Goal: Feedback & Contribution: Submit feedback/report problem

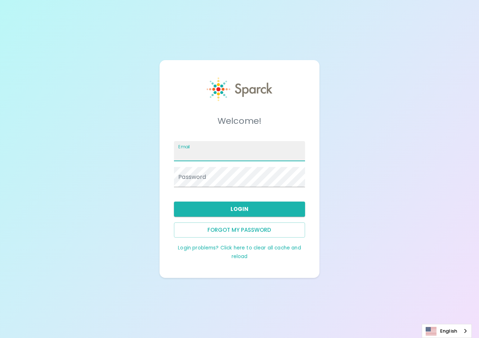
click at [225, 152] on input "Email" at bounding box center [239, 151] width 131 height 20
type input "victoria.rodriguez@texastechfcu.org"
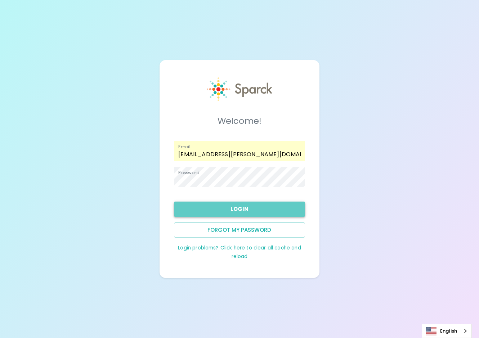
click at [218, 205] on button "Login" at bounding box center [239, 209] width 131 height 15
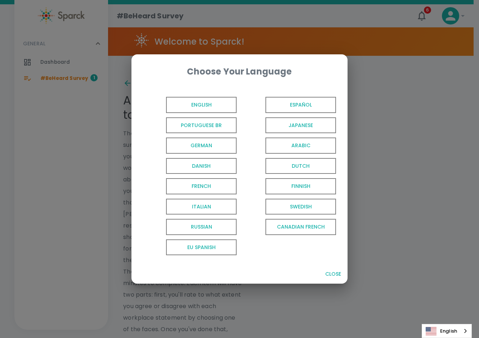
click at [187, 105] on span "English" at bounding box center [201, 105] width 71 height 16
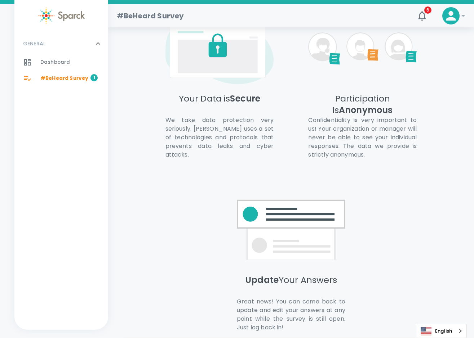
scroll to position [465, 0]
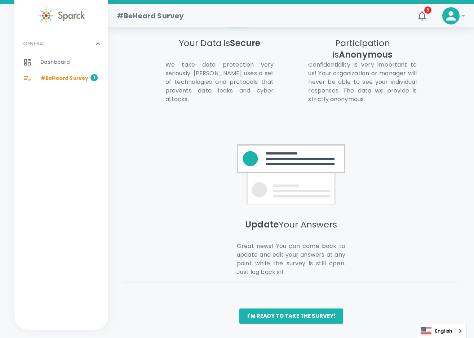
click at [289, 315] on button "I'm ready to take the survey!" at bounding box center [291, 316] width 104 height 15
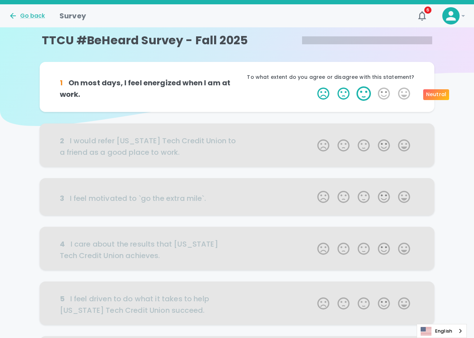
click at [365, 93] on label "3 Stars" at bounding box center [363, 93] width 20 height 14
click at [313, 86] on input "3 Stars" at bounding box center [313, 86] width 0 height 0
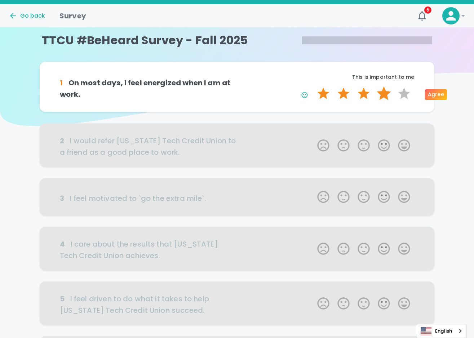
click at [387, 94] on label "4 Stars" at bounding box center [384, 93] width 20 height 14
click at [313, 86] on input "4 Stars" at bounding box center [313, 86] width 0 height 0
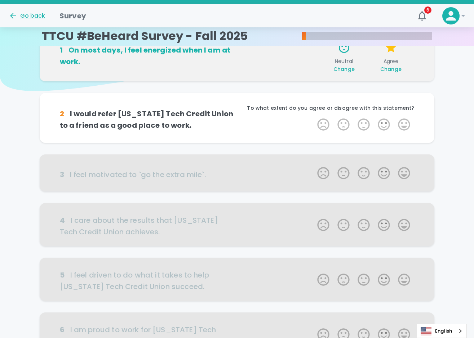
scroll to position [63, 0]
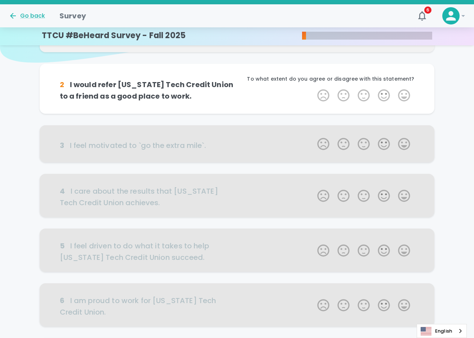
click at [387, 94] on label "4 Stars" at bounding box center [384, 95] width 20 height 14
click at [313, 88] on input "4 Stars" at bounding box center [313, 88] width 0 height 0
click at [387, 94] on label "4 Stars" at bounding box center [384, 95] width 20 height 14
click at [313, 88] on input "4 Stars" at bounding box center [313, 88] width 0 height 0
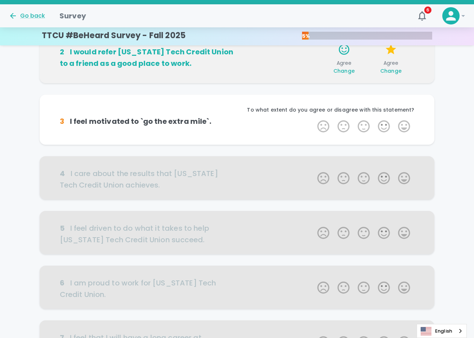
scroll to position [127, 0]
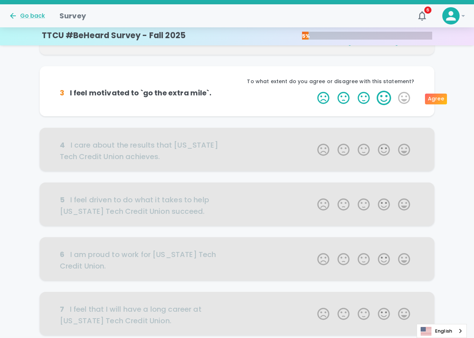
click at [383, 94] on label "4 Stars" at bounding box center [384, 98] width 20 height 14
click at [313, 91] on input "4 Stars" at bounding box center [313, 90] width 0 height 0
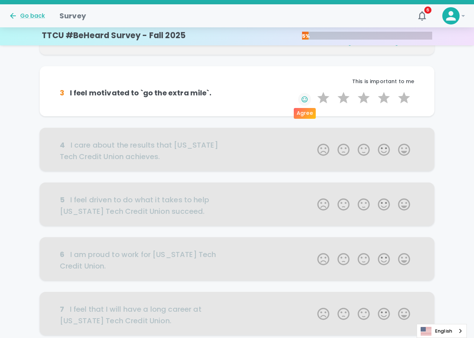
click at [305, 99] on icon "button" at bounding box center [304, 99] width 7 height 7
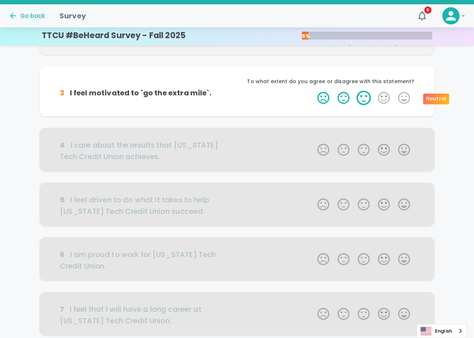
click at [368, 94] on label "3 Stars" at bounding box center [363, 98] width 20 height 14
click at [313, 91] on input "3 Stars" at bounding box center [313, 90] width 0 height 0
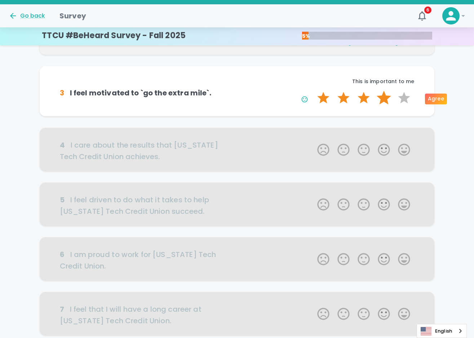
click at [381, 98] on label "4 Stars" at bounding box center [384, 98] width 20 height 14
click at [313, 91] on input "4 Stars" at bounding box center [313, 90] width 0 height 0
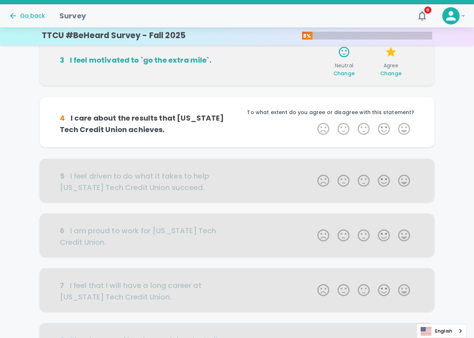
scroll to position [190, 0]
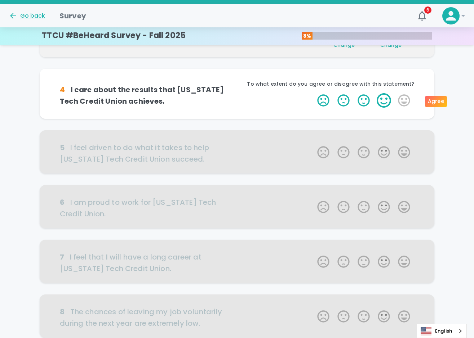
click at [387, 105] on label "4 Stars" at bounding box center [384, 100] width 20 height 14
click at [313, 93] on input "4 Stars" at bounding box center [313, 93] width 0 height 0
click at [387, 105] on label "4 Stars" at bounding box center [384, 100] width 20 height 14
click at [313, 93] on input "4 Stars" at bounding box center [313, 93] width 0 height 0
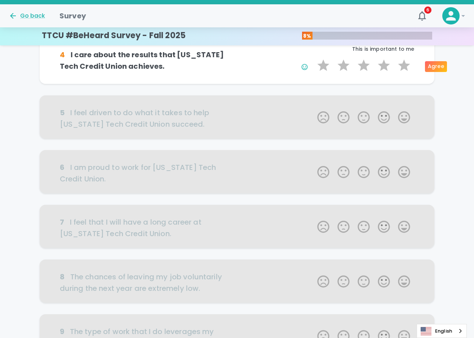
scroll to position [254, 0]
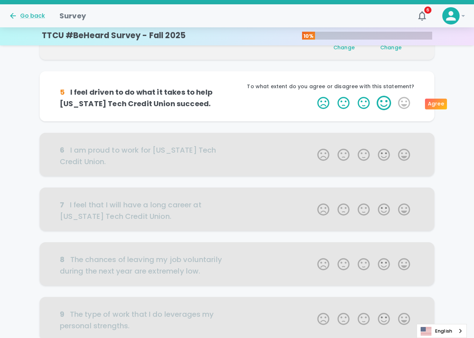
click at [384, 101] on label "4 Stars" at bounding box center [384, 103] width 20 height 14
click at [313, 96] on input "4 Stars" at bounding box center [313, 95] width 0 height 0
click at [384, 101] on label "4 Stars" at bounding box center [384, 103] width 20 height 14
click at [313, 96] on input "4 Stars" at bounding box center [313, 95] width 0 height 0
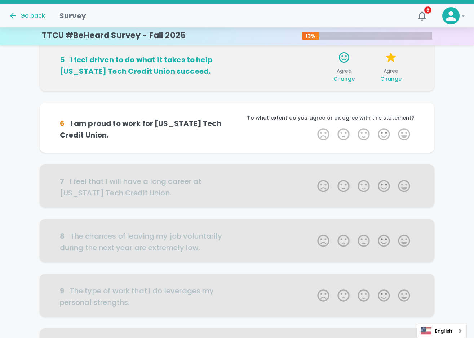
scroll to position [317, 0]
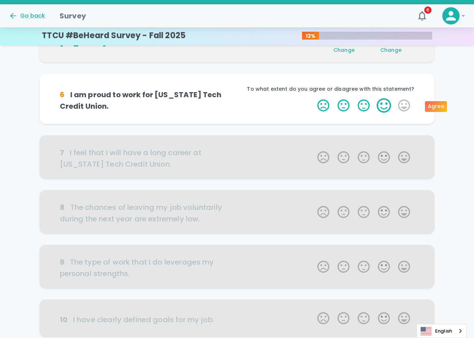
click at [383, 105] on label "4 Stars" at bounding box center [384, 105] width 20 height 14
click at [313, 98] on input "4 Stars" at bounding box center [313, 98] width 0 height 0
click at [383, 105] on label "4 Stars" at bounding box center [384, 105] width 20 height 14
click at [313, 98] on input "4 Stars" at bounding box center [313, 98] width 0 height 0
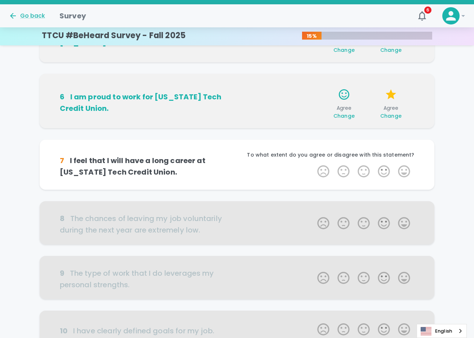
scroll to position [380, 0]
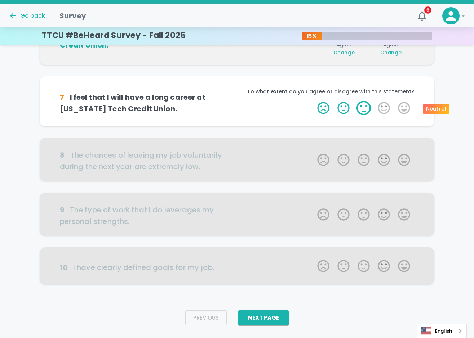
click at [366, 105] on label "3 Stars" at bounding box center [363, 108] width 20 height 14
click at [313, 101] on input "3 Stars" at bounding box center [313, 100] width 0 height 0
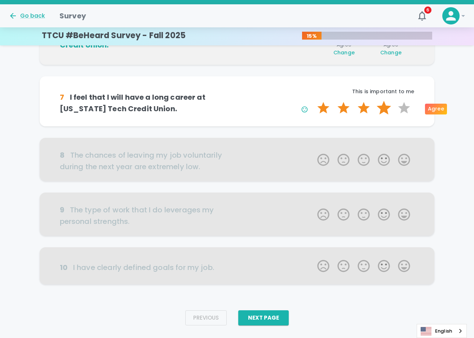
click at [381, 104] on label "4 Stars" at bounding box center [384, 108] width 20 height 14
click at [313, 101] on input "4 Stars" at bounding box center [313, 100] width 0 height 0
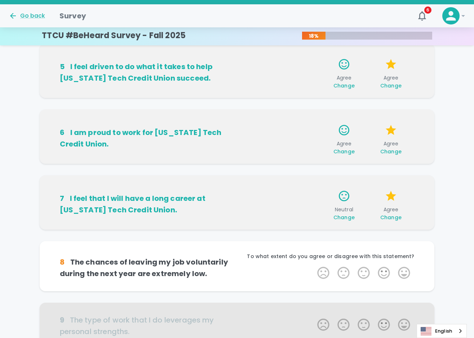
scroll to position [325, 0]
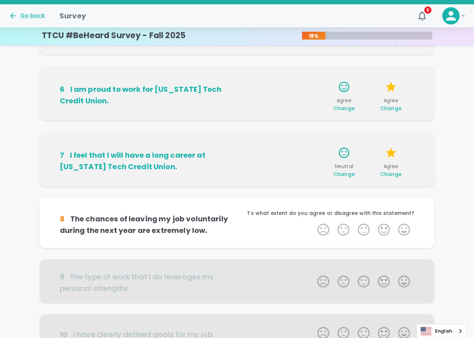
click at [394, 172] on span "Change" at bounding box center [390, 174] width 21 height 7
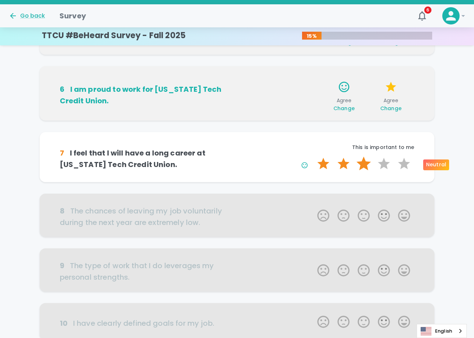
click at [359, 161] on label "3 Stars" at bounding box center [363, 164] width 20 height 14
click at [313, 157] on input "3 Stars" at bounding box center [313, 156] width 0 height 0
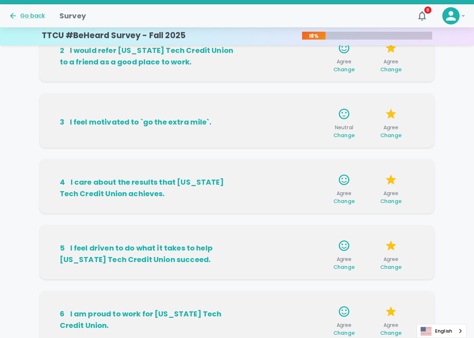
scroll to position [0, 0]
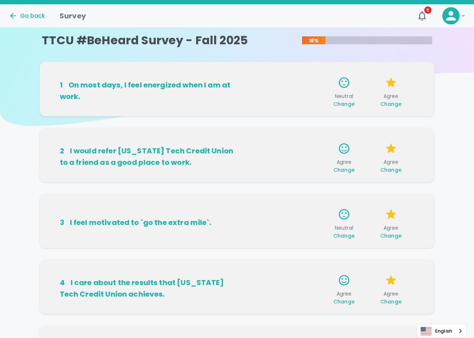
click at [396, 104] on span "Change" at bounding box center [390, 103] width 21 height 7
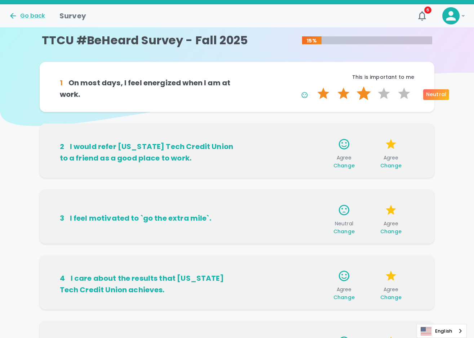
click at [368, 92] on label "3 Stars" at bounding box center [363, 93] width 20 height 14
click at [313, 86] on input "3 Stars" at bounding box center [313, 86] width 0 height 0
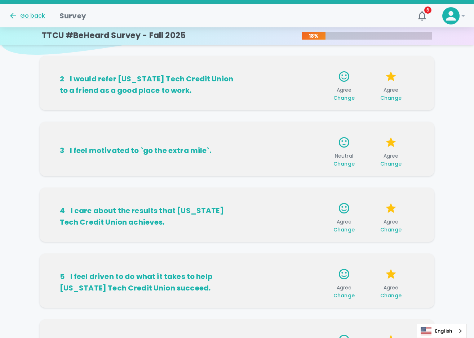
scroll to position [107, 0]
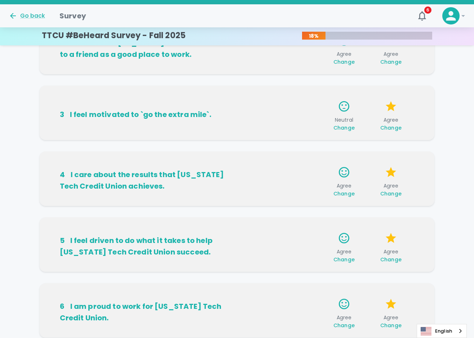
click at [394, 125] on span "Change" at bounding box center [390, 127] width 21 height 7
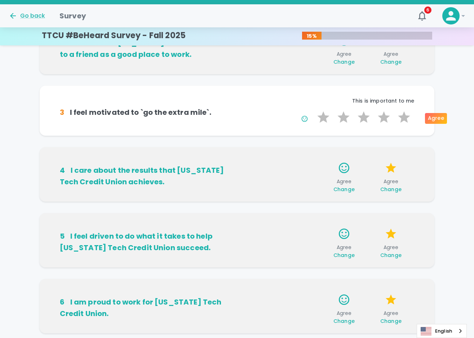
click at [426, 154] on div "4 I care about the results that Texas Tech Credit Union achieves. Agree Change …" at bounding box center [237, 174] width 395 height 54
click at [442, 158] on div "1 On most days, I feel energized when I am at work. Neutral Change Neutral Chan…" at bounding box center [237, 261] width 474 height 615
click at [382, 111] on label "4 Stars" at bounding box center [384, 117] width 20 height 14
click at [313, 110] on input "4 Stars" at bounding box center [313, 110] width 0 height 0
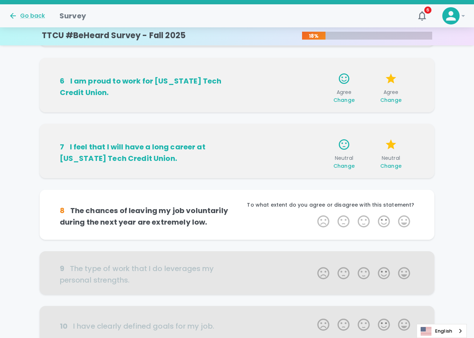
scroll to position [359, 0]
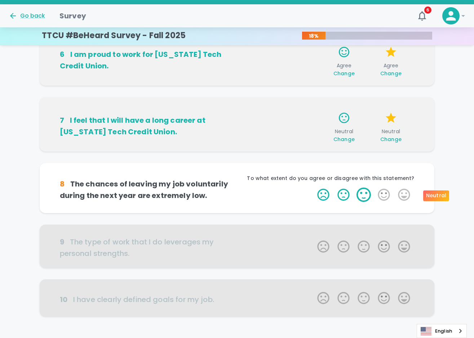
click at [366, 195] on label "3 Stars" at bounding box center [363, 195] width 20 height 14
click at [313, 188] on input "3 Stars" at bounding box center [313, 187] width 0 height 0
click at [366, 195] on label "3 Stars" at bounding box center [363, 195] width 20 height 14
click at [313, 188] on input "3 Stars" at bounding box center [313, 187] width 0 height 0
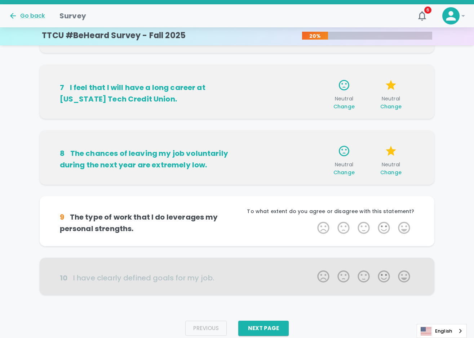
scroll to position [408, 0]
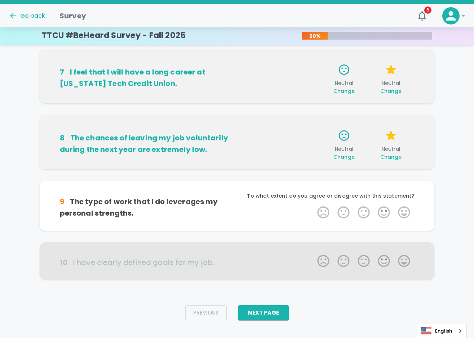
click at [392, 158] on span "Change" at bounding box center [390, 156] width 21 height 7
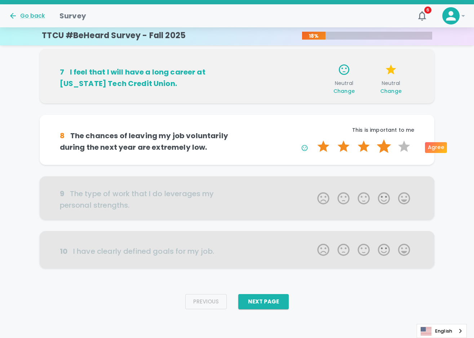
click at [387, 144] on label "4 Stars" at bounding box center [384, 146] width 20 height 14
click at [313, 139] on input "4 Stars" at bounding box center [313, 139] width 0 height 0
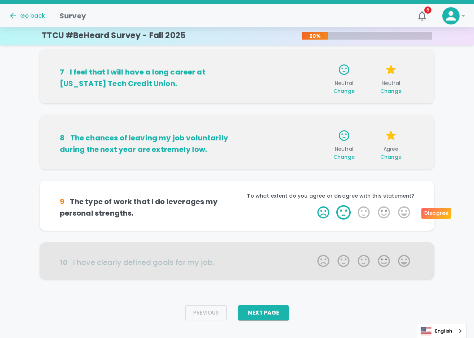
click at [350, 214] on label "2 Stars" at bounding box center [343, 212] width 20 height 14
click at [313, 205] on input "2 Stars" at bounding box center [313, 205] width 0 height 0
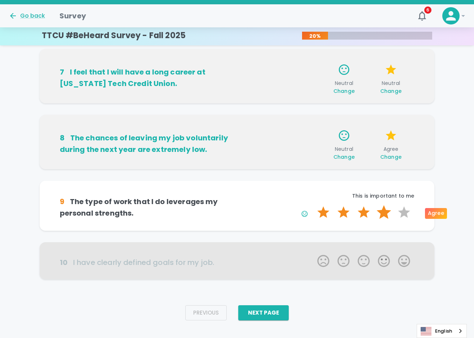
click at [376, 212] on label "4 Stars" at bounding box center [384, 212] width 20 height 14
click at [313, 205] on input "4 Stars" at bounding box center [313, 205] width 0 height 0
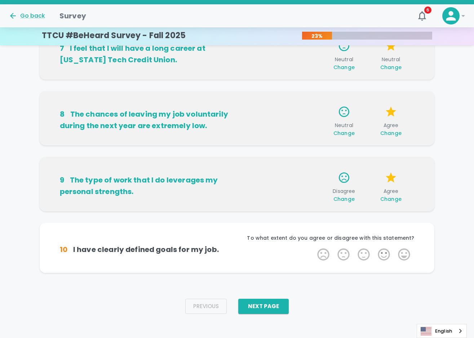
scroll to position [436, 0]
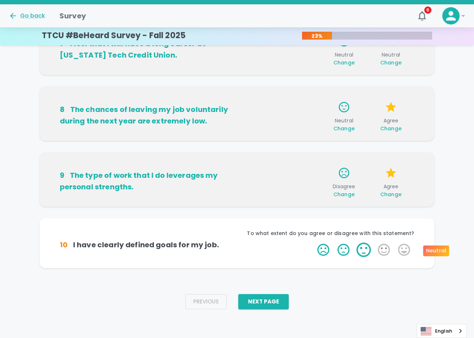
click at [365, 250] on label "3 Stars" at bounding box center [363, 250] width 20 height 14
click at [313, 243] on input "3 Stars" at bounding box center [313, 242] width 0 height 0
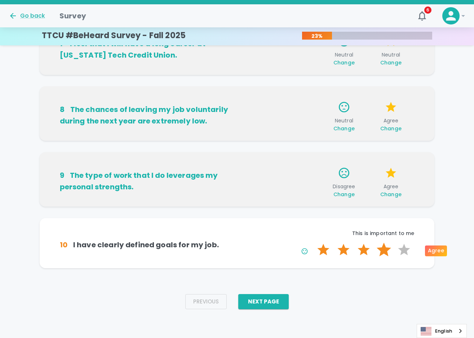
click at [380, 250] on label "4 Stars" at bounding box center [384, 250] width 20 height 14
click at [313, 243] on input "4 Stars" at bounding box center [313, 242] width 0 height 0
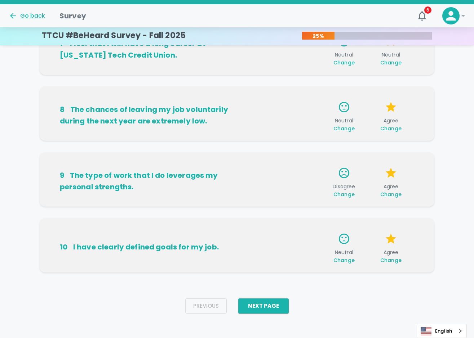
click at [395, 262] on span "Change" at bounding box center [390, 260] width 21 height 7
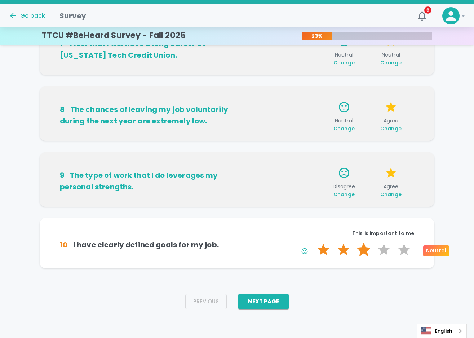
click at [366, 247] on label "3 Stars" at bounding box center [363, 250] width 20 height 14
click at [313, 243] on input "3 Stars" at bounding box center [313, 242] width 0 height 0
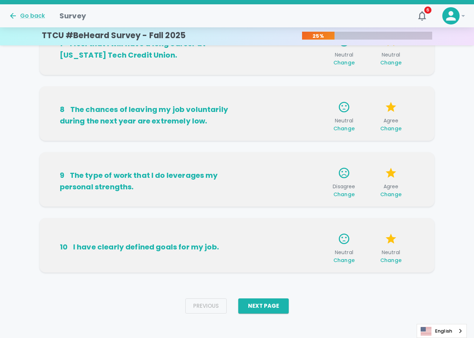
click at [281, 297] on div "Previous Next Page" at bounding box center [236, 306] width 115 height 27
click at [280, 314] on div "Previous Next Page" at bounding box center [236, 306] width 115 height 27
click at [282, 307] on button "Next Page" at bounding box center [263, 306] width 50 height 15
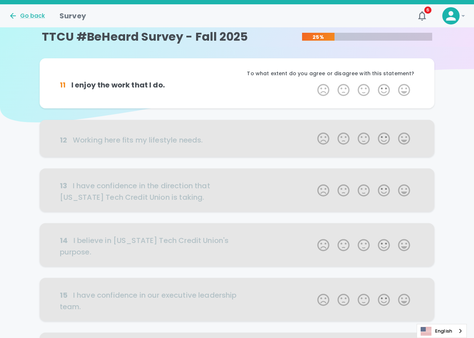
scroll to position [0, 0]
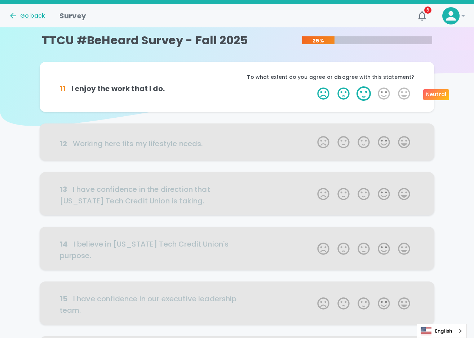
click at [363, 94] on label "3 Stars" at bounding box center [363, 93] width 20 height 14
click at [313, 86] on input "3 Stars" at bounding box center [313, 86] width 0 height 0
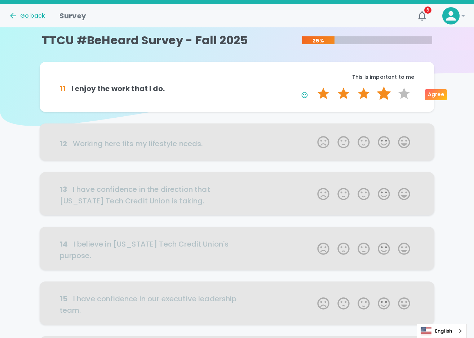
click at [382, 94] on label "4 Stars" at bounding box center [384, 93] width 20 height 14
click at [313, 86] on input "4 Stars" at bounding box center [313, 86] width 0 height 0
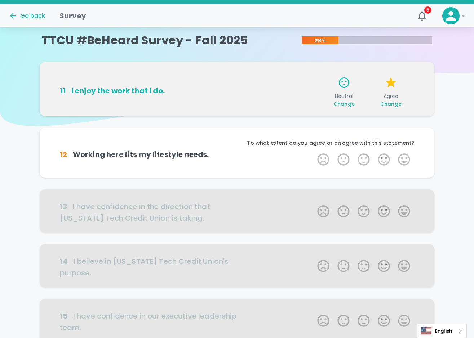
scroll to position [63, 0]
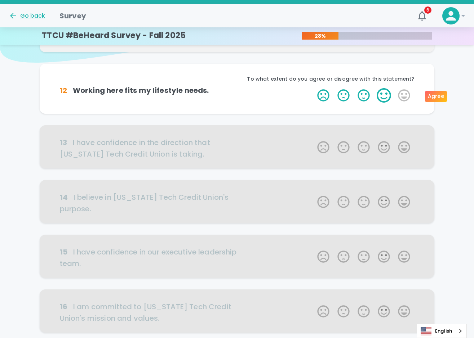
click at [381, 98] on label "4 Stars" at bounding box center [384, 95] width 20 height 14
click at [313, 88] on input "4 Stars" at bounding box center [313, 88] width 0 height 0
click at [381, 98] on label "4 Stars" at bounding box center [384, 95] width 20 height 14
click at [313, 88] on input "4 Stars" at bounding box center [313, 88] width 0 height 0
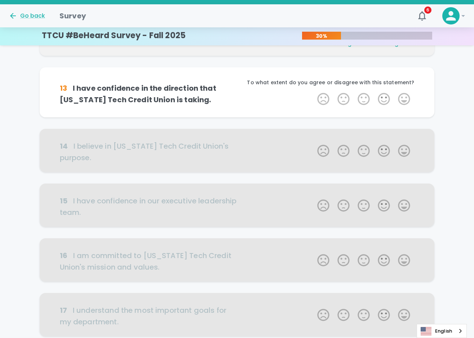
scroll to position [127, 0]
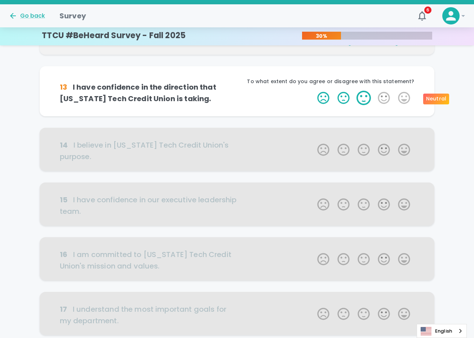
click at [370, 98] on label "3 Stars" at bounding box center [363, 98] width 20 height 14
click at [313, 91] on input "3 Stars" at bounding box center [313, 90] width 0 height 0
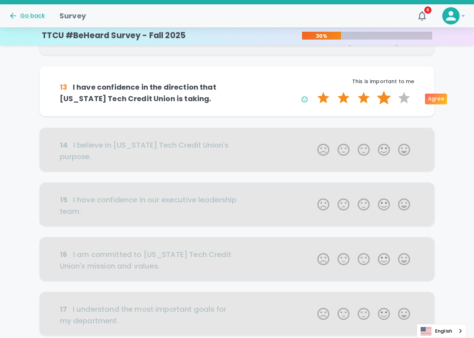
click at [378, 98] on label "4 Stars" at bounding box center [384, 98] width 20 height 14
click at [313, 91] on input "4 Stars" at bounding box center [313, 90] width 0 height 0
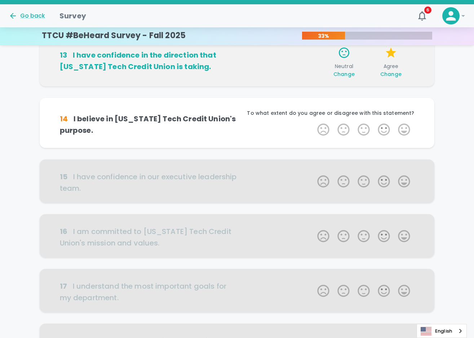
scroll to position [190, 0]
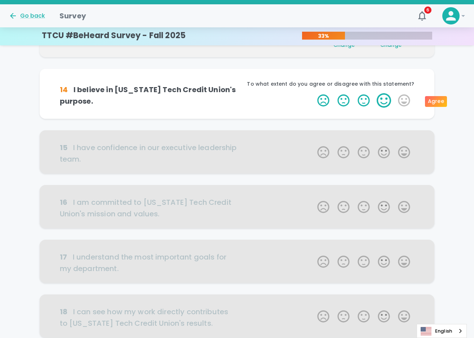
click at [383, 98] on label "4 Stars" at bounding box center [384, 100] width 20 height 14
click at [313, 93] on input "4 Stars" at bounding box center [313, 93] width 0 height 0
click at [383, 98] on label "4 Stars" at bounding box center [384, 100] width 20 height 14
click at [313, 93] on input "4 Stars" at bounding box center [313, 93] width 0 height 0
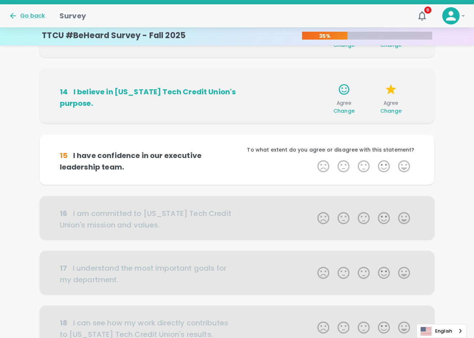
scroll to position [254, 0]
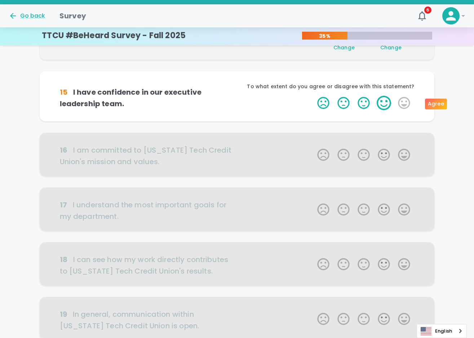
click at [383, 100] on label "4 Stars" at bounding box center [384, 103] width 20 height 14
click at [313, 96] on input "4 Stars" at bounding box center [313, 95] width 0 height 0
click at [383, 100] on label "4 Stars" at bounding box center [384, 103] width 20 height 14
click at [313, 96] on input "4 Stars" at bounding box center [313, 95] width 0 height 0
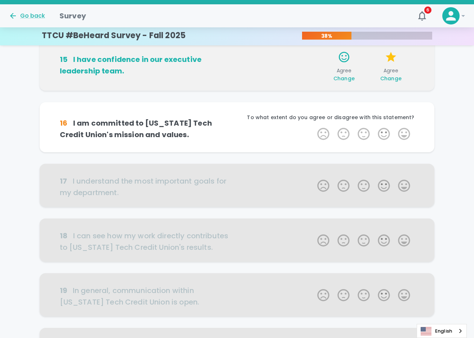
scroll to position [317, 0]
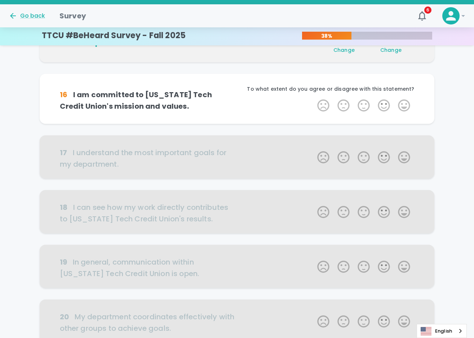
click at [383, 100] on label "4 Stars" at bounding box center [384, 105] width 20 height 14
click at [313, 98] on input "4 Stars" at bounding box center [313, 98] width 0 height 0
click at [383, 100] on label "4 Stars" at bounding box center [384, 105] width 20 height 14
click at [313, 98] on input "4 Stars" at bounding box center [313, 98] width 0 height 0
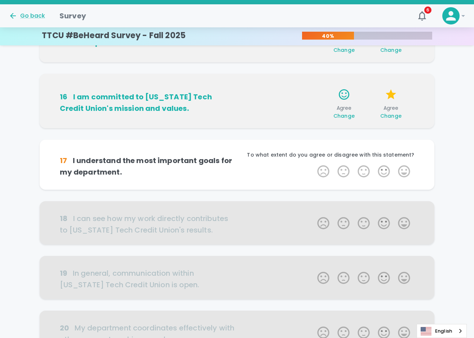
scroll to position [380, 0]
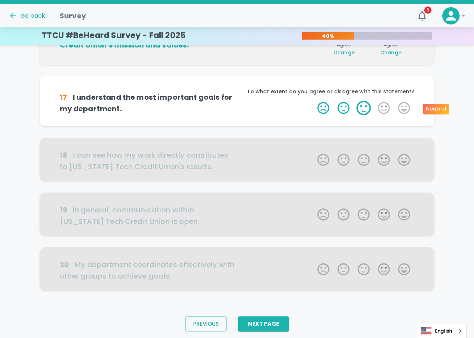
click at [368, 102] on label "3 Stars" at bounding box center [363, 108] width 20 height 14
click at [313, 101] on input "3 Stars" at bounding box center [313, 100] width 0 height 0
click at [366, 102] on label "3 Stars" at bounding box center [363, 108] width 20 height 14
click at [313, 101] on input "3 Stars" at bounding box center [313, 100] width 0 height 0
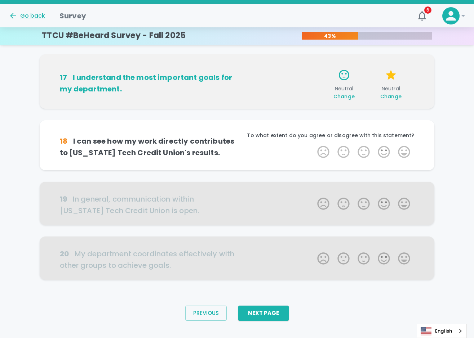
scroll to position [403, 0]
click at [359, 155] on label "3 Stars" at bounding box center [363, 151] width 20 height 14
click at [313, 144] on input "3 Stars" at bounding box center [313, 144] width 0 height 0
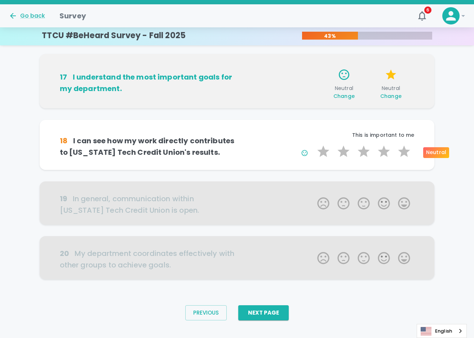
click at [359, 155] on label "3 Stars" at bounding box center [363, 151] width 20 height 14
click at [313, 144] on input "3 Stars" at bounding box center [313, 144] width 0 height 0
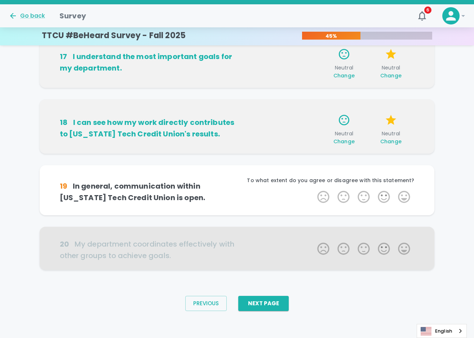
scroll to position [425, 0]
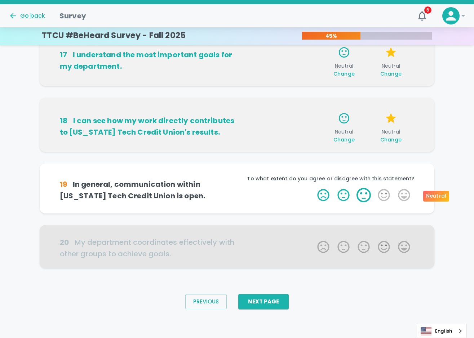
click at [366, 200] on label "3 Stars" at bounding box center [363, 195] width 20 height 14
click at [313, 188] on input "3 Stars" at bounding box center [313, 188] width 0 height 0
click at [366, 200] on label "3 Stars" at bounding box center [363, 195] width 20 height 14
click at [313, 188] on input "3 Stars" at bounding box center [313, 188] width 0 height 0
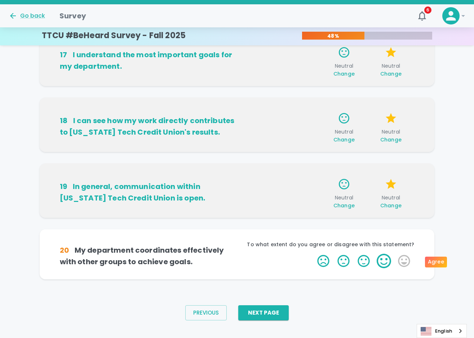
click at [377, 259] on label "4 Stars" at bounding box center [384, 261] width 20 height 14
click at [313, 254] on input "4 Stars" at bounding box center [313, 254] width 0 height 0
click at [377, 259] on label "4 Stars" at bounding box center [384, 261] width 20 height 14
click at [313, 254] on input "4 Stars" at bounding box center [313, 254] width 0 height 0
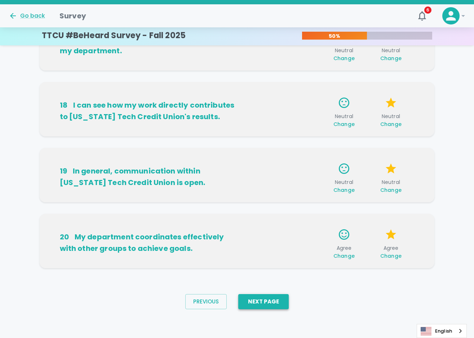
click at [275, 301] on button "Next Page" at bounding box center [263, 301] width 50 height 15
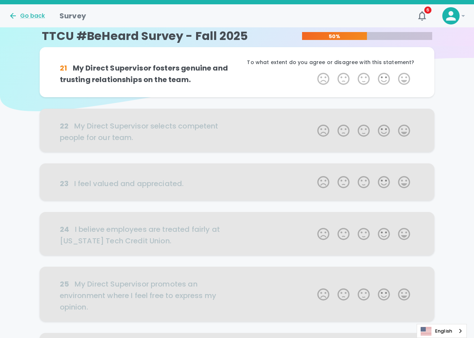
scroll to position [0, 0]
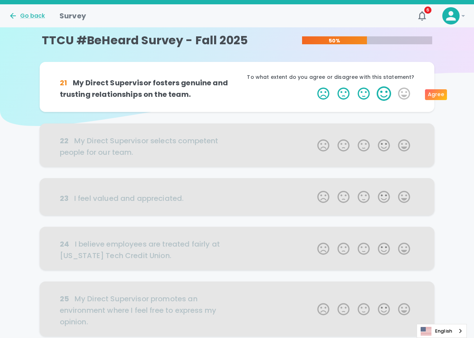
click at [384, 92] on label "4 Stars" at bounding box center [384, 93] width 20 height 14
click at [313, 86] on input "4 Stars" at bounding box center [313, 86] width 0 height 0
click at [384, 92] on label "4 Stars" at bounding box center [384, 93] width 20 height 14
click at [313, 86] on input "4 Stars" at bounding box center [313, 86] width 0 height 0
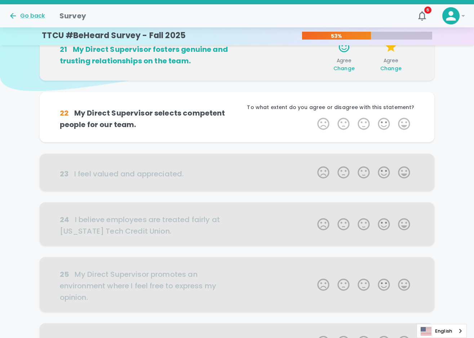
scroll to position [63, 0]
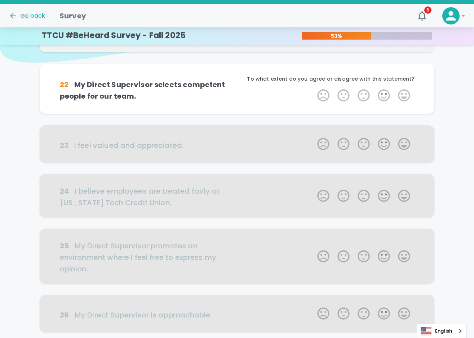
click at [384, 92] on label "4 Stars" at bounding box center [384, 95] width 20 height 14
click at [313, 88] on input "4 Stars" at bounding box center [313, 88] width 0 height 0
click at [384, 92] on label "4 Stars" at bounding box center [384, 95] width 20 height 14
click at [313, 88] on input "4 Stars" at bounding box center [313, 88] width 0 height 0
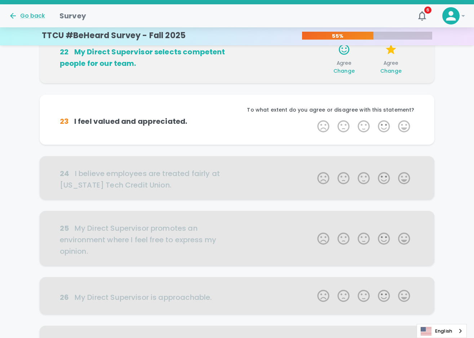
scroll to position [127, 0]
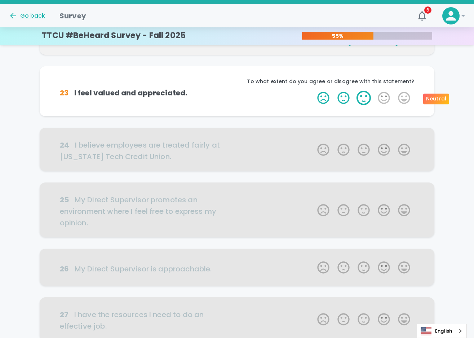
click at [367, 94] on label "3 Stars" at bounding box center [363, 98] width 20 height 14
click at [313, 91] on input "3 Stars" at bounding box center [313, 90] width 0 height 0
click at [367, 94] on label "3 Stars" at bounding box center [363, 98] width 20 height 14
click at [313, 91] on input "3 Stars" at bounding box center [313, 90] width 0 height 0
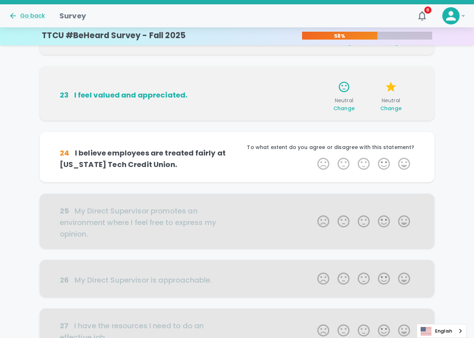
scroll to position [190, 0]
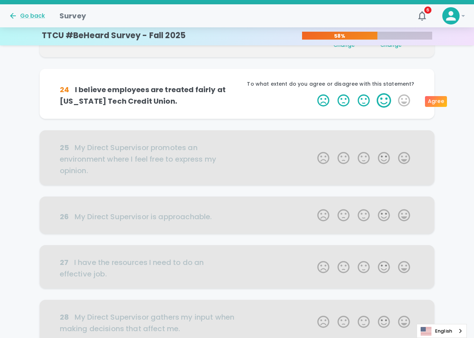
click at [381, 98] on label "4 Stars" at bounding box center [384, 100] width 20 height 14
click at [313, 93] on input "4 Stars" at bounding box center [313, 93] width 0 height 0
click at [381, 98] on label "4 Stars" at bounding box center [384, 100] width 20 height 14
click at [313, 93] on input "4 Stars" at bounding box center [313, 93] width 0 height 0
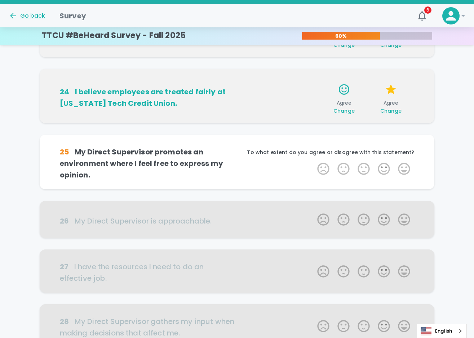
scroll to position [254, 0]
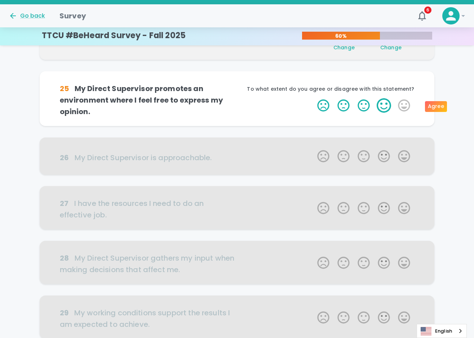
click at [380, 103] on label "4 Stars" at bounding box center [384, 105] width 20 height 14
click at [313, 98] on input "4 Stars" at bounding box center [313, 98] width 0 height 0
click at [380, 103] on label "4 Stars" at bounding box center [384, 105] width 20 height 14
click at [313, 98] on input "4 Stars" at bounding box center [313, 98] width 0 height 0
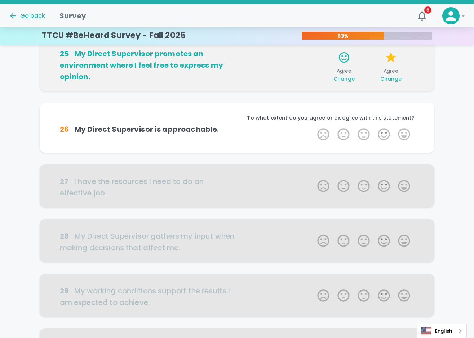
scroll to position [317, 0]
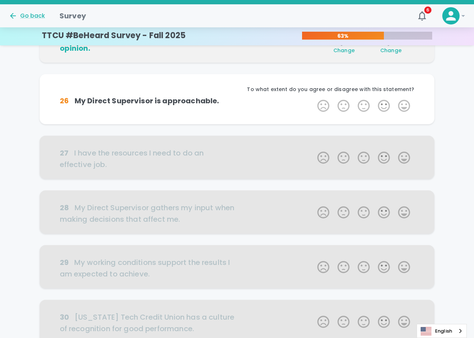
click at [380, 103] on label "4 Stars" at bounding box center [384, 106] width 20 height 14
click at [313, 99] on input "4 Stars" at bounding box center [313, 98] width 0 height 0
click at [380, 103] on label "4 Stars" at bounding box center [384, 106] width 20 height 14
click at [313, 99] on input "4 Stars" at bounding box center [313, 98] width 0 height 0
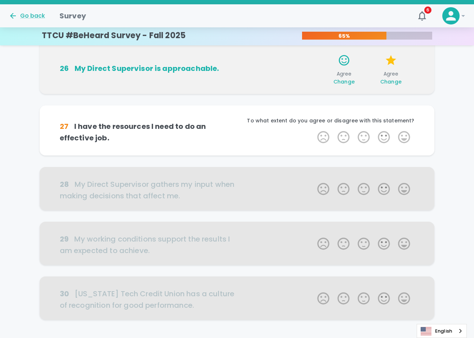
scroll to position [380, 0]
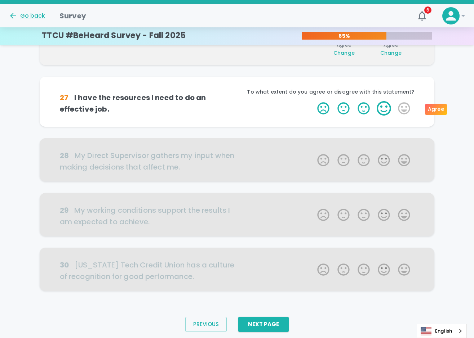
click at [383, 107] on label "4 Stars" at bounding box center [384, 108] width 20 height 14
click at [313, 101] on input "4 Stars" at bounding box center [313, 101] width 0 height 0
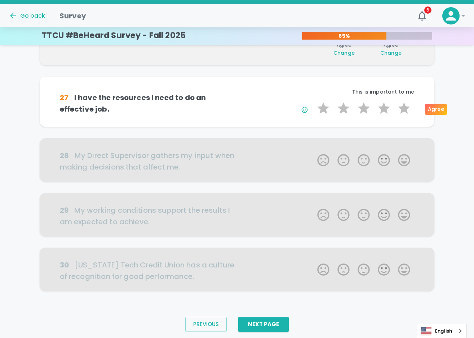
click at [383, 107] on label "4 Stars" at bounding box center [384, 108] width 20 height 14
click at [313, 101] on input "4 Stars" at bounding box center [313, 101] width 0 height 0
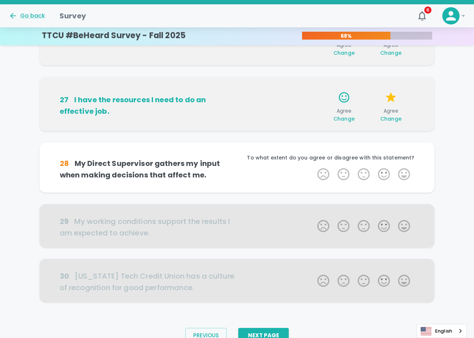
scroll to position [403, 0]
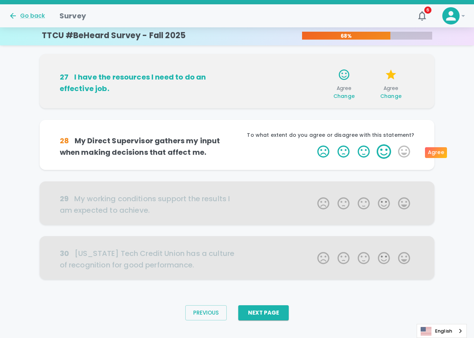
click at [381, 149] on label "4 Stars" at bounding box center [384, 151] width 20 height 14
click at [313, 144] on input "4 Stars" at bounding box center [313, 144] width 0 height 0
click at [381, 149] on label "4 Stars" at bounding box center [384, 151] width 20 height 14
click at [313, 144] on input "4 Stars" at bounding box center [313, 144] width 0 height 0
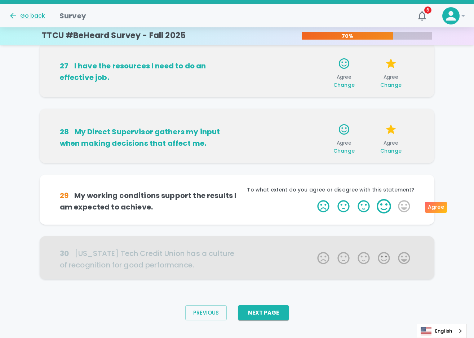
click at [387, 207] on label "4 Stars" at bounding box center [384, 206] width 20 height 14
click at [313, 199] on input "4 Stars" at bounding box center [313, 199] width 0 height 0
click at [387, 207] on label "4 Stars" at bounding box center [384, 206] width 20 height 14
click at [313, 199] on input "4 Stars" at bounding box center [313, 199] width 0 height 0
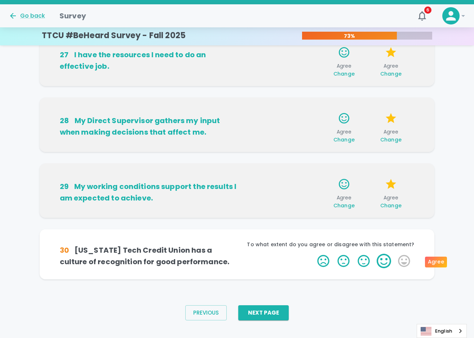
click at [382, 262] on label "4 Stars" at bounding box center [384, 261] width 20 height 14
click at [313, 254] on input "4 Stars" at bounding box center [313, 254] width 0 height 0
click at [382, 262] on label "4 Stars" at bounding box center [384, 261] width 20 height 14
click at [313, 254] on input "4 Stars" at bounding box center [313, 254] width 0 height 0
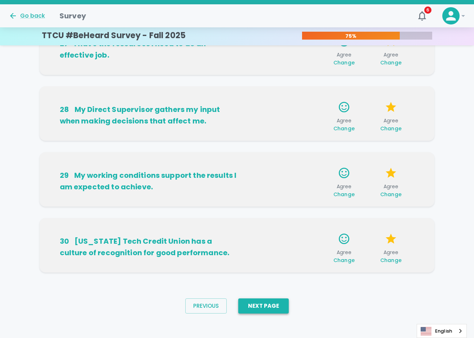
click at [267, 311] on button "Next Page" at bounding box center [263, 306] width 50 height 15
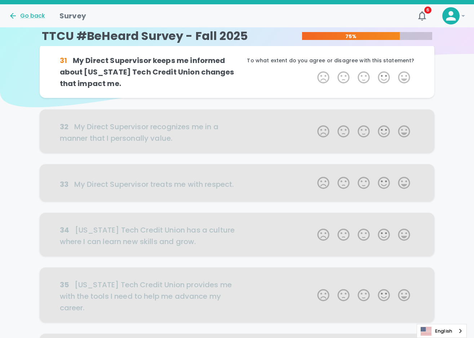
scroll to position [0, 0]
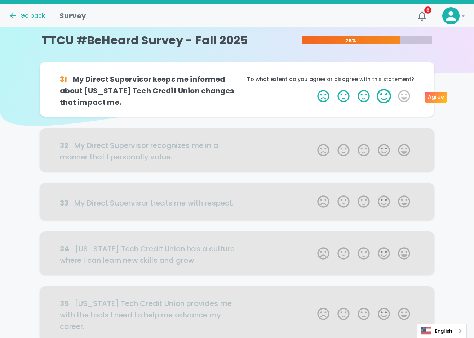
click at [384, 95] on label "4 Stars" at bounding box center [384, 96] width 20 height 14
click at [313, 89] on input "4 Stars" at bounding box center [313, 89] width 0 height 0
click at [384, 95] on label "4 Stars" at bounding box center [384, 96] width 20 height 14
click at [313, 89] on input "4 Stars" at bounding box center [313, 89] width 0 height 0
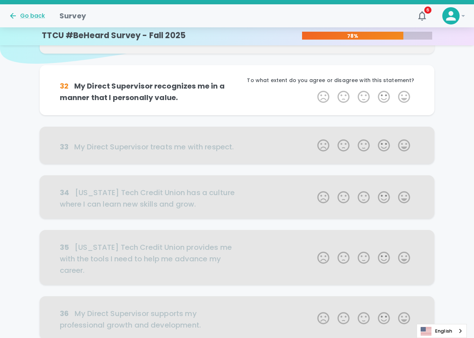
scroll to position [63, 0]
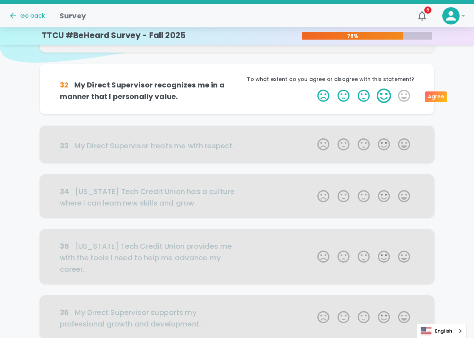
click at [384, 99] on label "4 Stars" at bounding box center [384, 96] width 20 height 14
click at [313, 89] on input "4 Stars" at bounding box center [313, 88] width 0 height 0
click at [384, 99] on label "4 Stars" at bounding box center [384, 96] width 20 height 14
click at [313, 89] on input "4 Stars" at bounding box center [313, 88] width 0 height 0
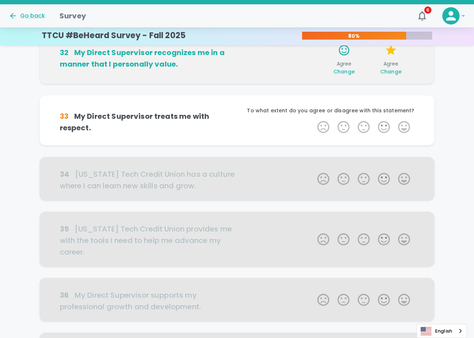
scroll to position [127, 0]
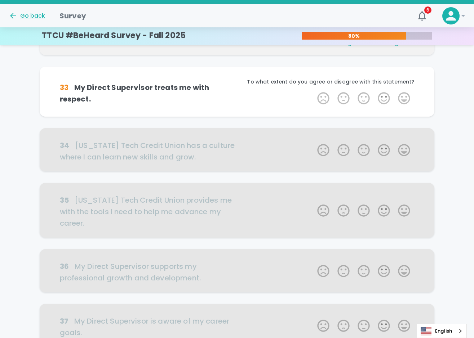
click at [384, 99] on label "4 Stars" at bounding box center [384, 98] width 20 height 14
click at [313, 91] on input "4 Stars" at bounding box center [313, 91] width 0 height 0
click at [384, 99] on label "4 Stars" at bounding box center [384, 98] width 20 height 14
click at [313, 91] on input "4 Stars" at bounding box center [313, 91] width 0 height 0
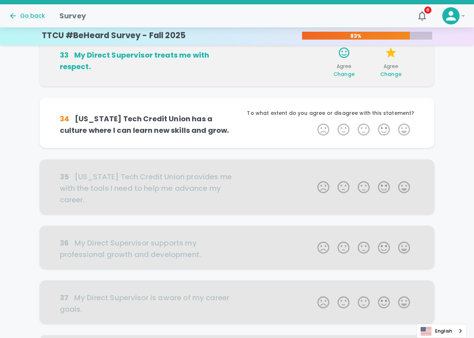
scroll to position [190, 0]
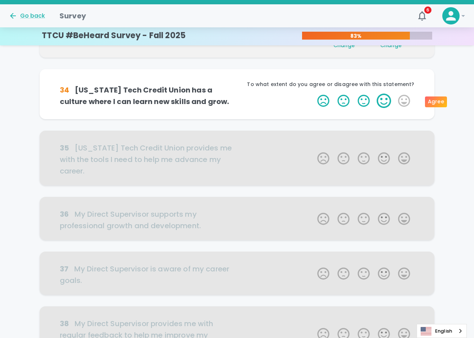
click at [384, 100] on label "4 Stars" at bounding box center [384, 101] width 20 height 14
click at [313, 94] on input "4 Stars" at bounding box center [313, 93] width 0 height 0
click at [384, 100] on label "4 Stars" at bounding box center [384, 101] width 20 height 14
click at [313, 94] on input "4 Stars" at bounding box center [313, 93] width 0 height 0
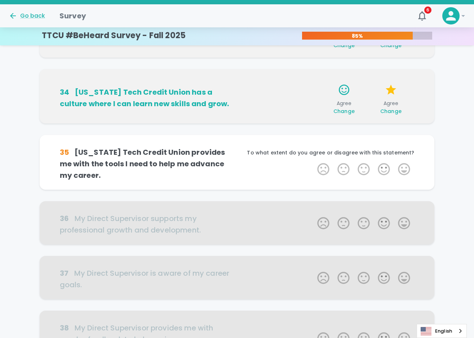
scroll to position [254, 0]
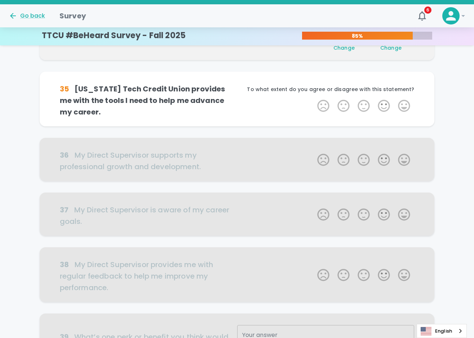
click at [384, 100] on label "4 Stars" at bounding box center [384, 106] width 20 height 14
click at [313, 99] on input "4 Stars" at bounding box center [313, 98] width 0 height 0
click at [384, 100] on label "4 Stars" at bounding box center [384, 106] width 20 height 14
click at [313, 99] on input "4 Stars" at bounding box center [313, 98] width 0 height 0
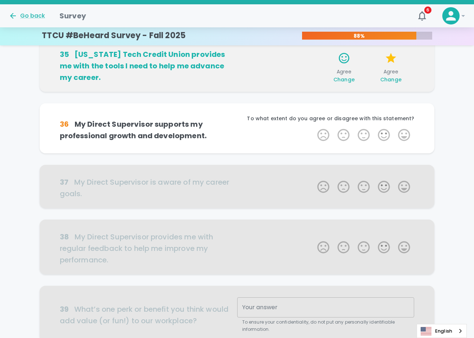
scroll to position [317, 0]
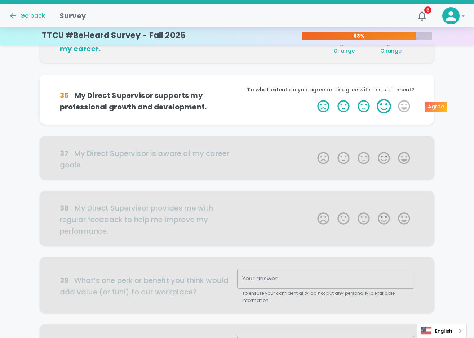
click at [383, 104] on label "4 Stars" at bounding box center [384, 106] width 20 height 14
click at [313, 99] on input "4 Stars" at bounding box center [313, 99] width 0 height 0
click at [383, 104] on label "4 Stars" at bounding box center [384, 106] width 20 height 14
click at [313, 99] on input "4 Stars" at bounding box center [313, 99] width 0 height 0
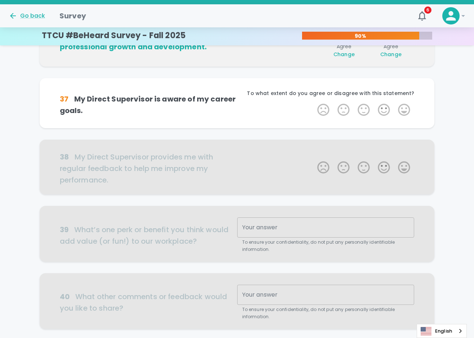
scroll to position [380, 0]
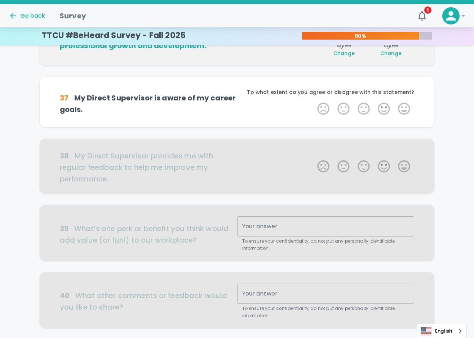
click at [383, 104] on label "4 Stars" at bounding box center [384, 109] width 20 height 14
click at [313, 102] on input "4 Stars" at bounding box center [313, 101] width 0 height 0
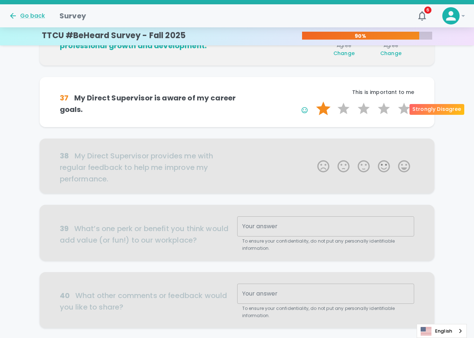
click at [318, 116] on label "1 Star" at bounding box center [323, 109] width 20 height 14
click at [313, 102] on input "1 Star" at bounding box center [313, 101] width 0 height 0
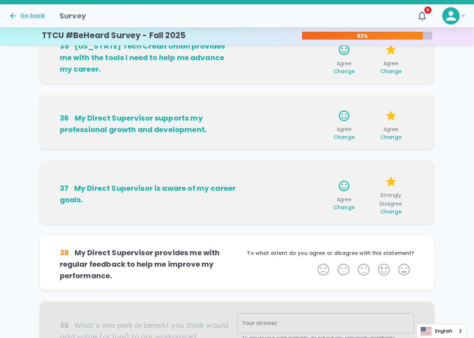
scroll to position [296, 0]
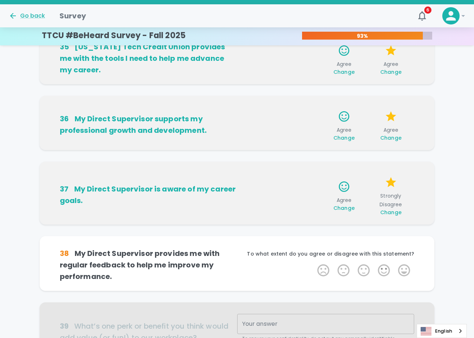
click at [394, 212] on span "Change" at bounding box center [390, 212] width 21 height 7
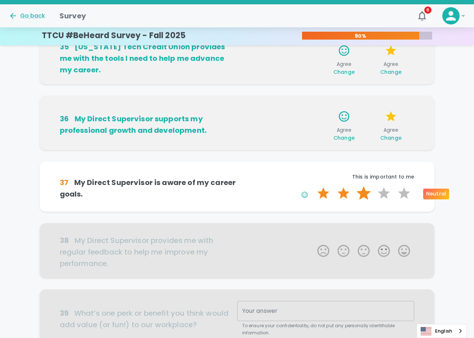
click at [367, 197] on label "3 Stars" at bounding box center [363, 193] width 20 height 14
click at [313, 186] on input "3 Stars" at bounding box center [313, 186] width 0 height 0
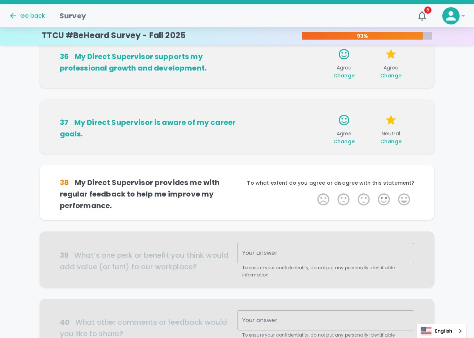
scroll to position [359, 0]
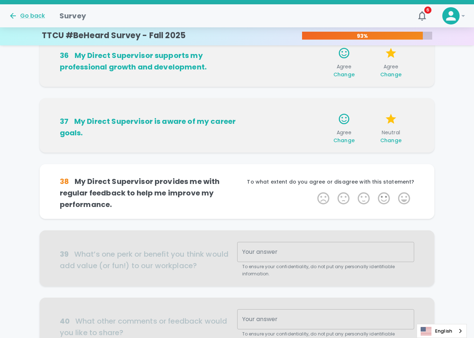
click at [349, 139] on span "Change" at bounding box center [343, 140] width 21 height 7
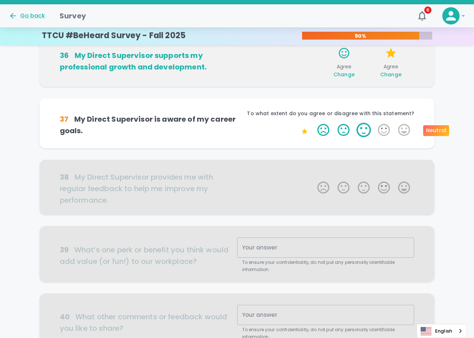
click at [362, 134] on label "3 Stars" at bounding box center [363, 130] width 20 height 14
click at [313, 123] on input "3 Stars" at bounding box center [313, 122] width 0 height 0
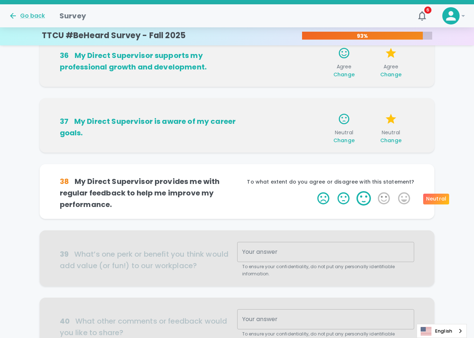
click at [363, 195] on label "3 Stars" at bounding box center [363, 198] width 20 height 14
click at [313, 191] on input "3 Stars" at bounding box center [313, 191] width 0 height 0
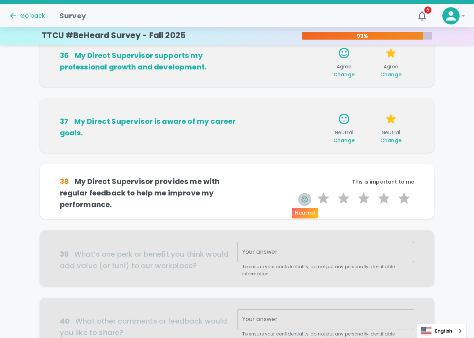
click at [301, 196] on icon "button" at bounding box center [304, 199] width 7 height 7
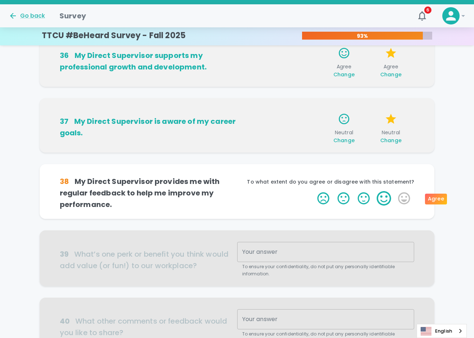
click at [384, 196] on label "4 Stars" at bounding box center [384, 198] width 20 height 14
click at [313, 191] on input "4 Stars" at bounding box center [313, 191] width 0 height 0
click at [377, 195] on label "4 Stars" at bounding box center [384, 198] width 20 height 14
click at [313, 191] on input "4 Stars" at bounding box center [313, 191] width 0 height 0
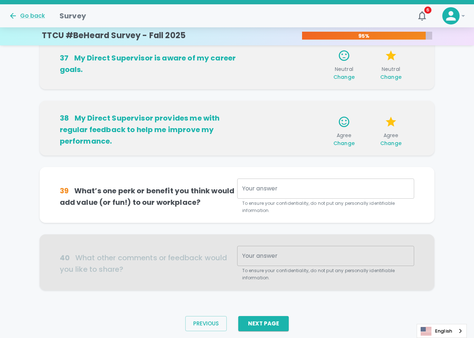
scroll to position [444, 0]
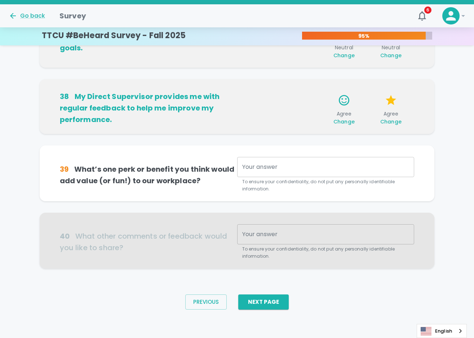
click at [246, 170] on textarea "Your answer" at bounding box center [325, 167] width 167 height 8
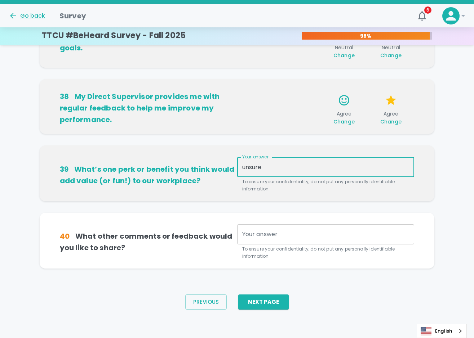
click at [246, 170] on textarea "unsure" at bounding box center [325, 167] width 167 height 8
type textarea "Unsure"
click at [264, 236] on textarea "Your answer" at bounding box center [325, 234] width 167 height 8
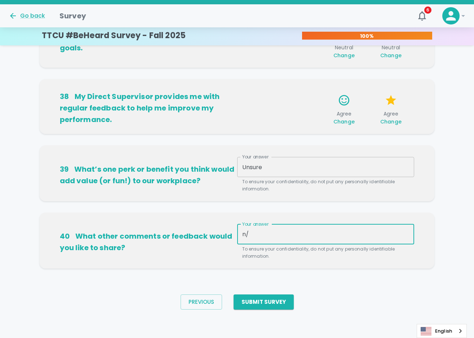
type textarea "n"
type textarea "N/A"
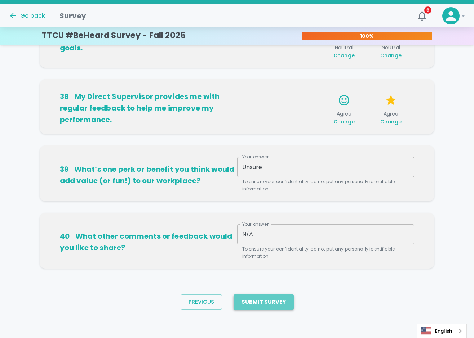
click at [281, 307] on button "Submit Survey" at bounding box center [263, 302] width 60 height 15
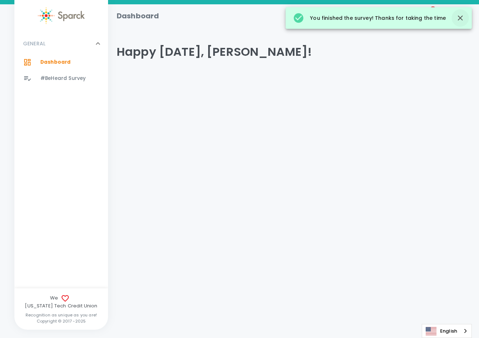
click at [459, 15] on icon "button" at bounding box center [460, 18] width 9 height 9
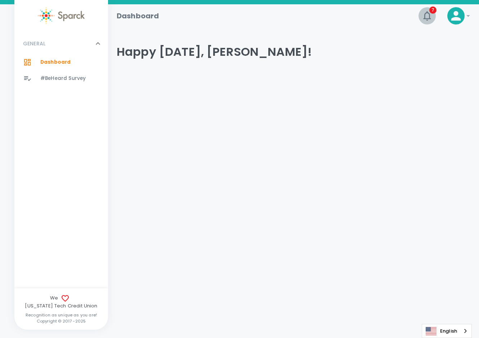
click at [435, 11] on span "7" at bounding box center [432, 9] width 7 height 7
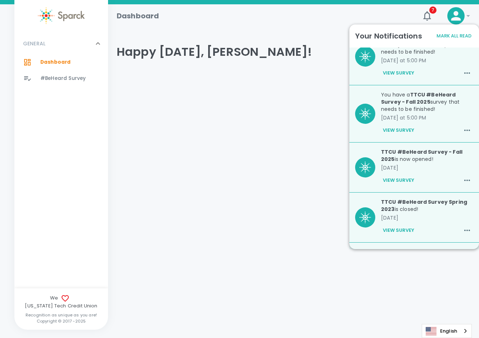
scroll to position [178, 0]
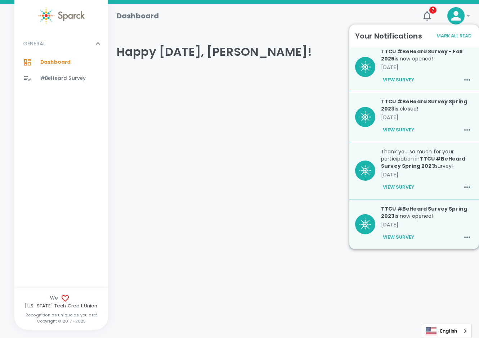
click at [306, 26] on div "Dashboard 7 !" at bounding box center [293, 15] width 371 height 23
click at [52, 75] on span "#BeHeard Survey" at bounding box center [62, 78] width 45 height 7
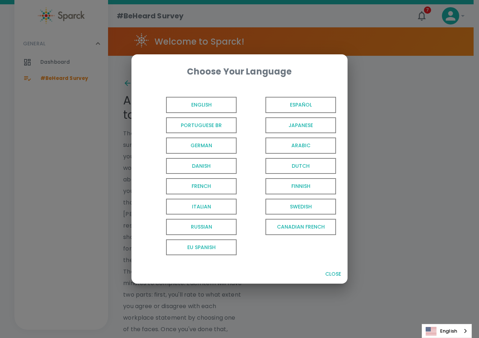
click at [448, 14] on div "Choose Your Language English Español Portuguese BR Japanese German Arabic Danis…" at bounding box center [239, 169] width 479 height 338
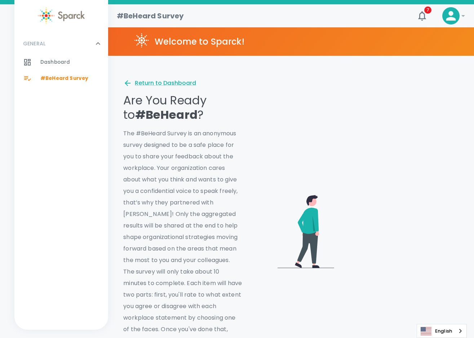
click at [458, 14] on div at bounding box center [450, 15] width 17 height 17
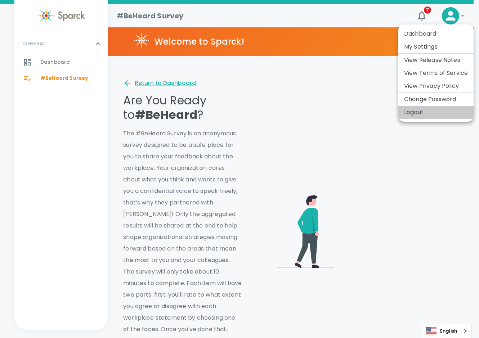
click at [418, 111] on li "Logout" at bounding box center [435, 112] width 75 height 13
